Goal: Task Accomplishment & Management: Manage account settings

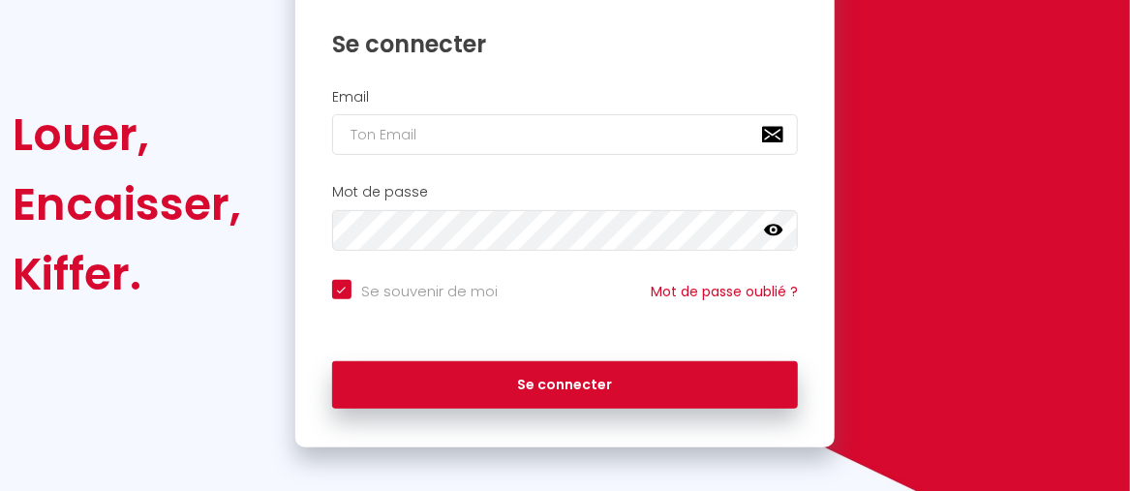
scroll to position [258, 0]
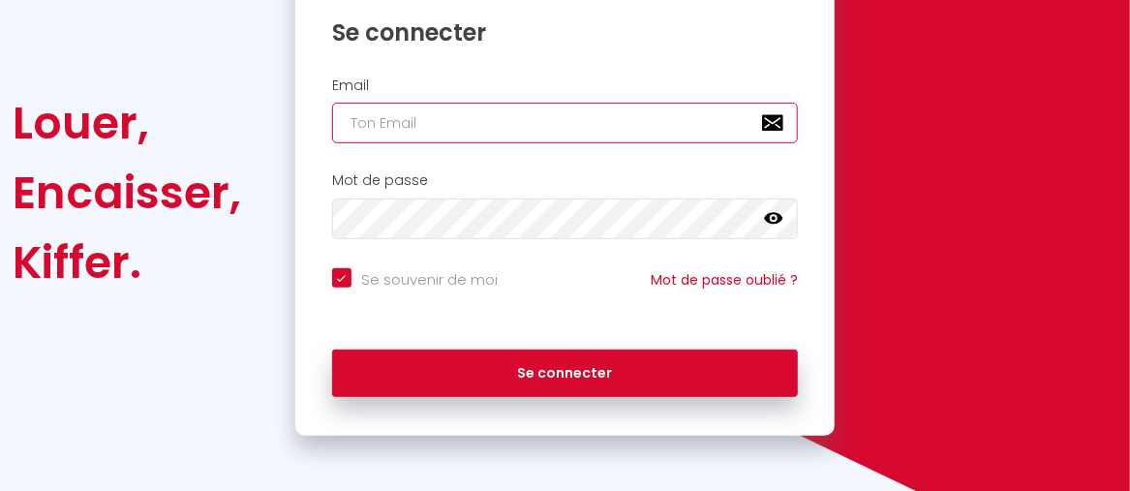
click at [667, 113] on input "email" at bounding box center [565, 123] width 466 height 41
type input "m"
checkbox input "true"
type input "my"
checkbox input "true"
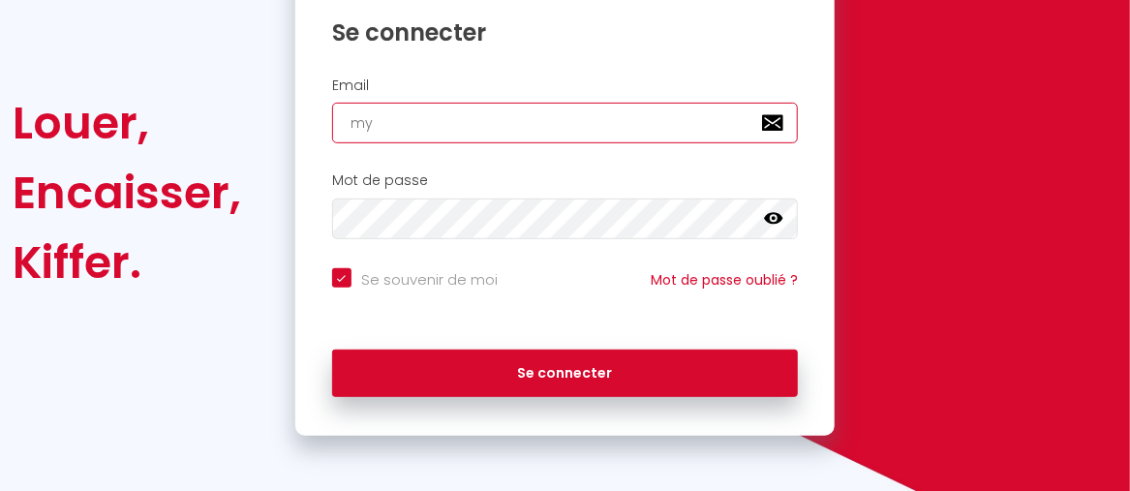
type input "my."
checkbox input "true"
type input "my.c"
checkbox input "true"
type input "[DOMAIN_NAME]"
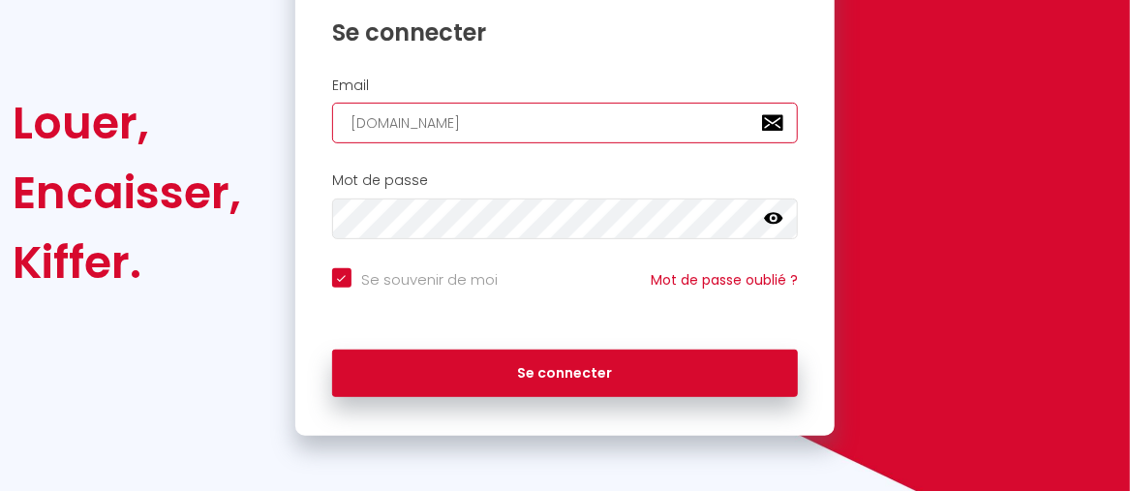
checkbox input "true"
type input "my.cas"
checkbox input "true"
type input "my.cass"
checkbox input "true"
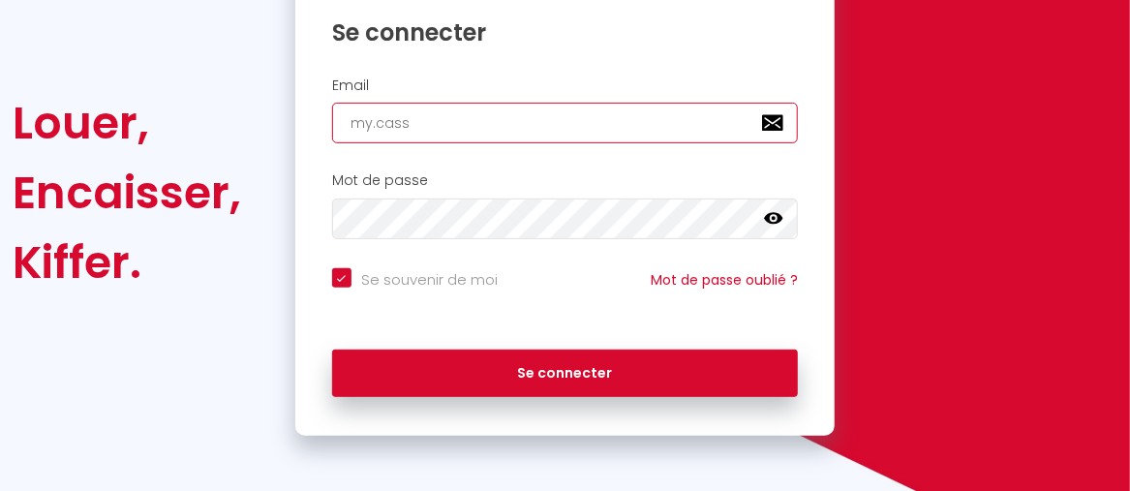
type input "my.cassi"
checkbox input "true"
type input "my.cassio"
checkbox input "true"
click at [332, 349] on button "Se connecter" at bounding box center [565, 373] width 466 height 48
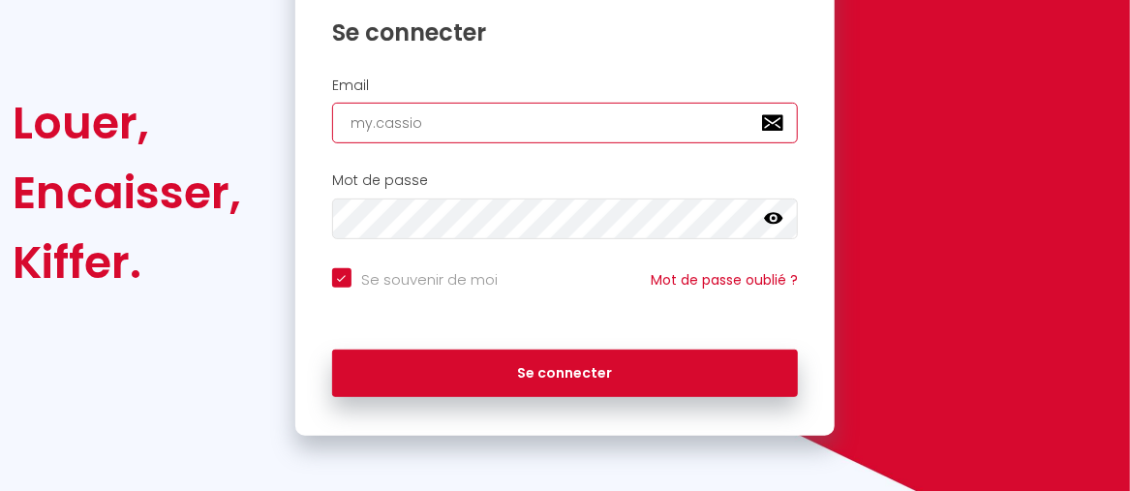
type input "my.cassio@"
checkbox input "true"
type input "my.cassio@l"
checkbox input "true"
type input "my.cassio@la"
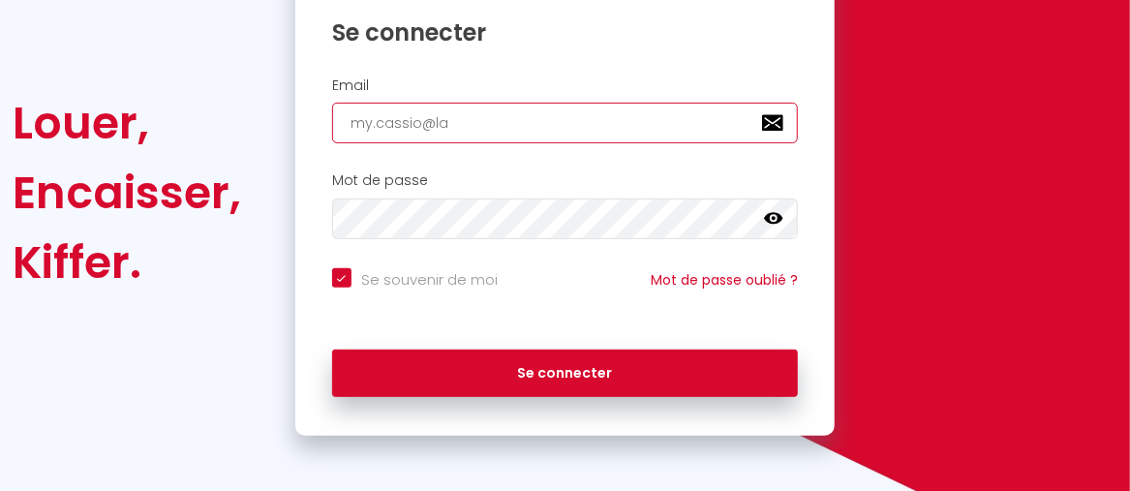
checkbox input "true"
type input "my.cassio@lap"
checkbox input "true"
type input "my.cassio@lapo"
checkbox input "true"
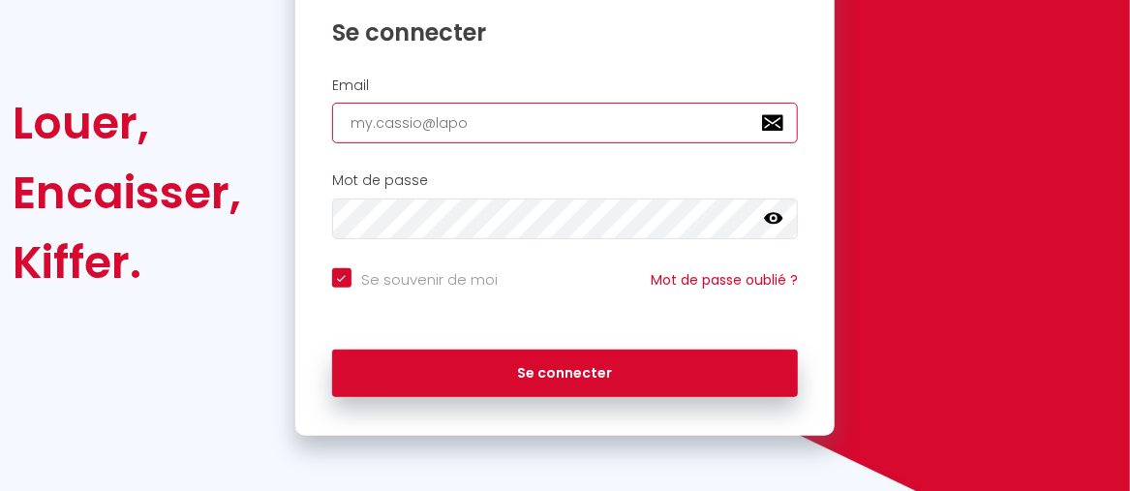
type input "my.cassio@[PERSON_NAME]"
checkbox input "true"
type input "my.cassio@lapost"
checkbox input "true"
type input "[EMAIL_ADDRESS]"
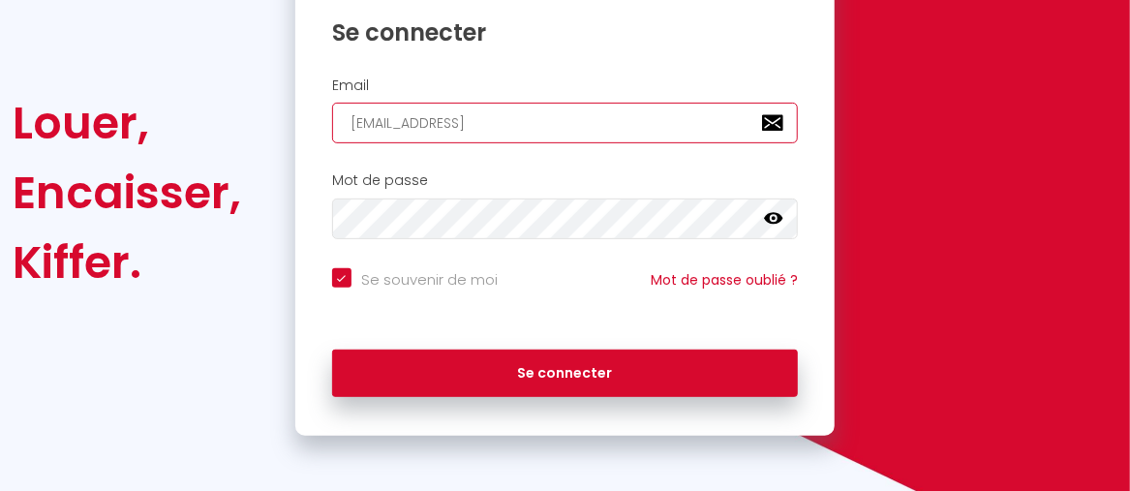
checkbox input "true"
type input "[EMAIL_ADDRESS]."
checkbox input "true"
type input "my.cassio@laposte.n"
checkbox input "true"
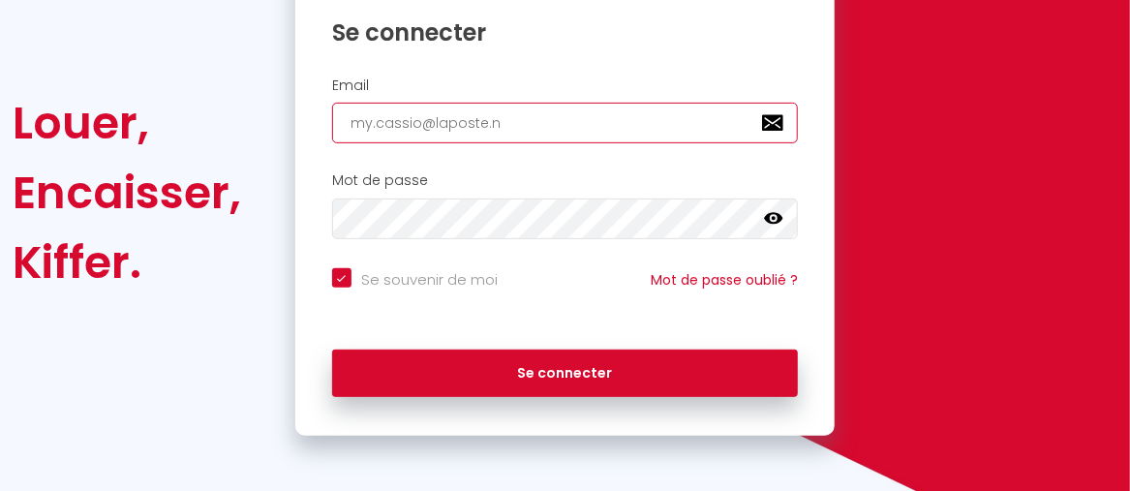
type input "[EMAIL_ADDRESS][DOMAIN_NAME]"
checkbox input "true"
type input "[EMAIL_ADDRESS][DOMAIN_NAME]"
checkbox input "true"
type input "[EMAIL_ADDRESS][DOMAIN_NAME]"
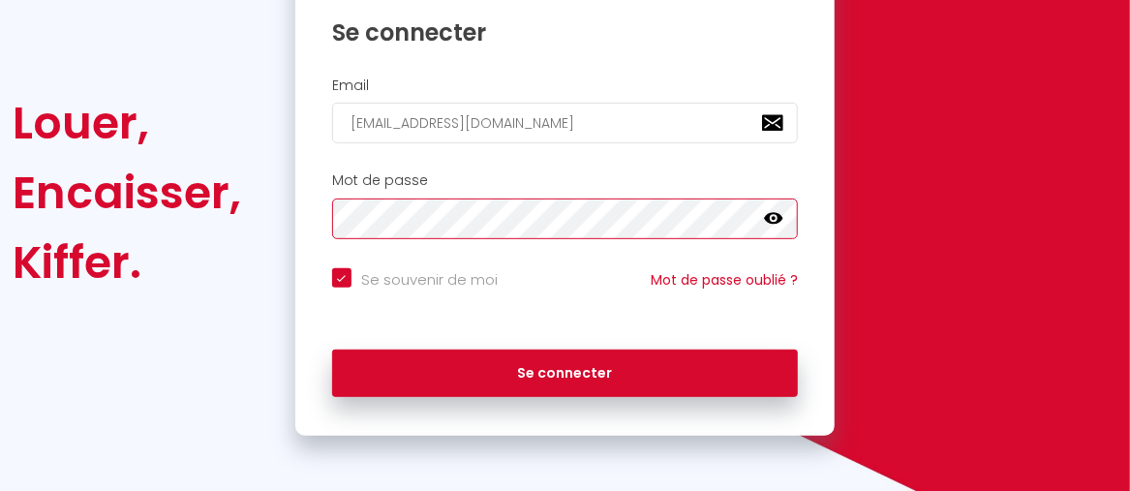
click at [332, 349] on button "Se connecter" at bounding box center [565, 373] width 466 height 48
checkbox input "true"
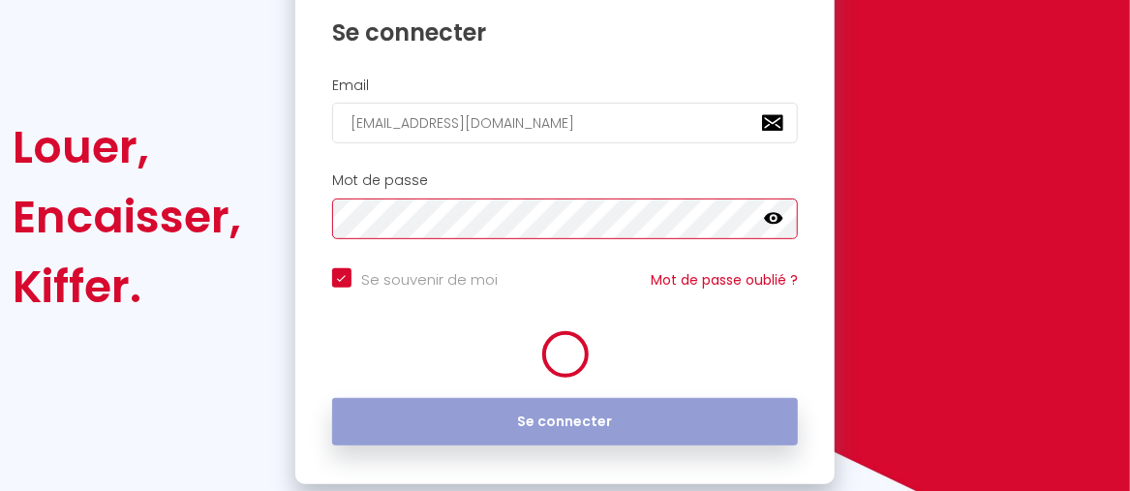
scroll to position [283, 0]
